Goal: Task Accomplishment & Management: Use online tool/utility

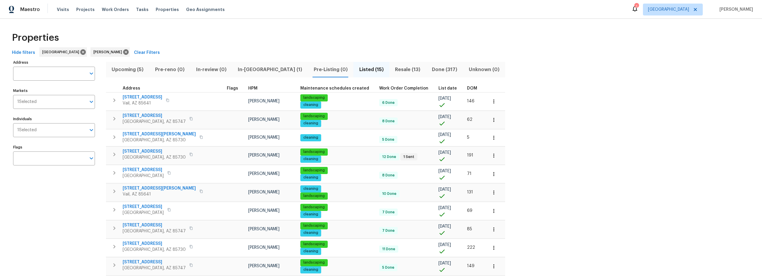
click at [130, 71] on span "Upcoming (5)" at bounding box center [127, 69] width 36 height 8
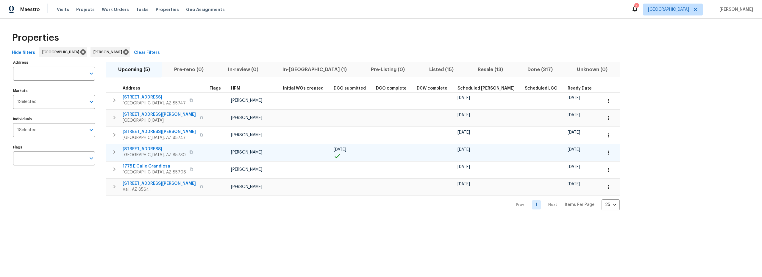
click at [602, 155] on button "button" at bounding box center [608, 152] width 13 height 13
click at [564, 217] on p "Admin: Repair Budget Review" at bounding box center [556, 215] width 57 height 6
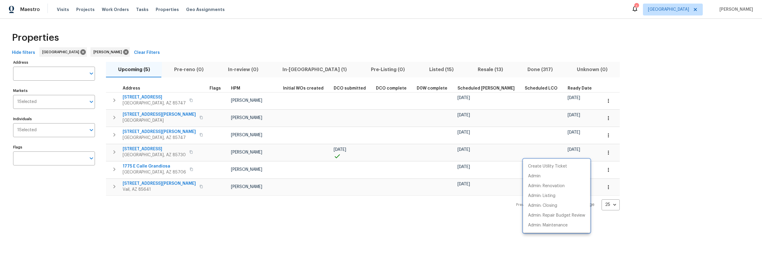
click at [352, 234] on div at bounding box center [381, 138] width 762 height 277
